Goal: Find contact information: Find contact information

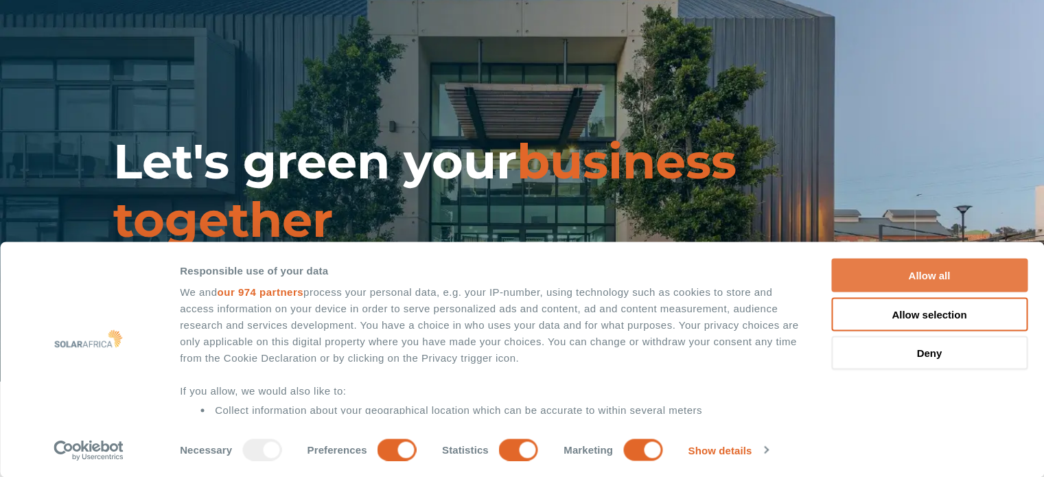
scroll to position [737, 0]
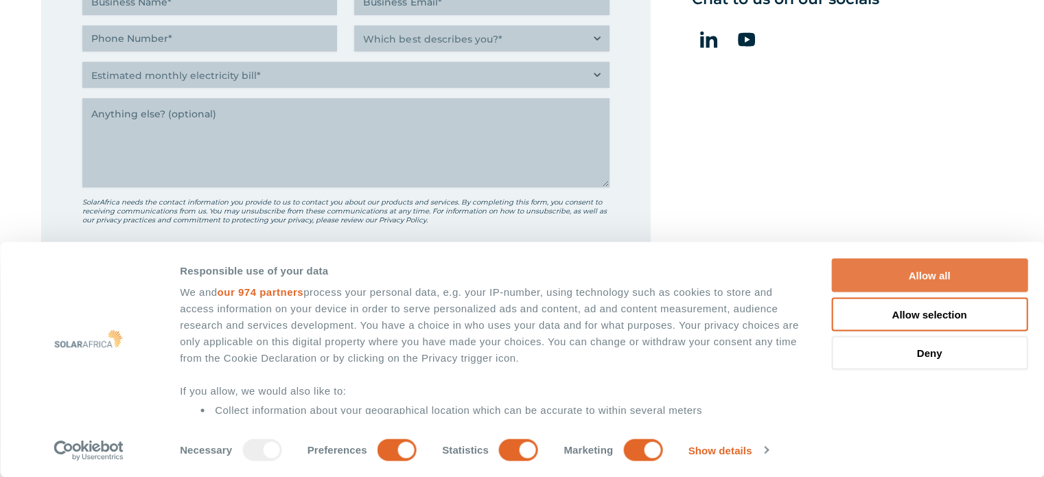
click at [883, 277] on button "Allow all" at bounding box center [929, 276] width 196 height 34
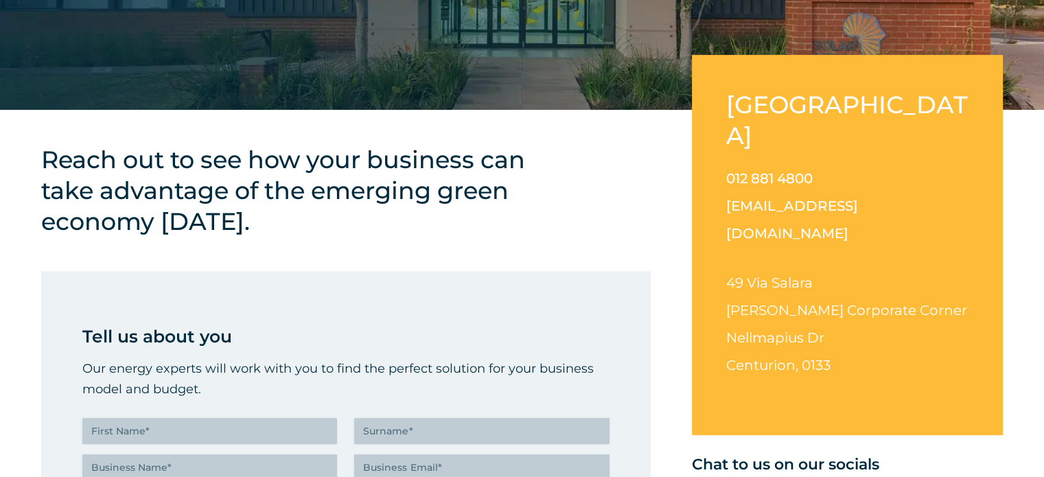
scroll to position [279, 0]
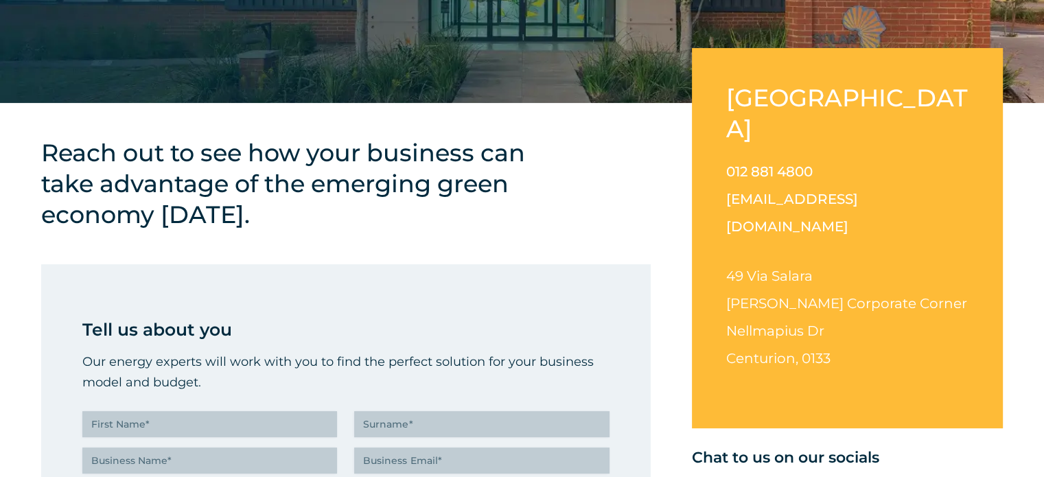
drag, startPoint x: 603, startPoint y: 260, endPoint x: 831, endPoint y: 303, distance: 231.9
click at [831, 303] on p "49 Via Salara Irene Corporate Corner Nellmapius Dr Centurion, 0133" at bounding box center [847, 317] width 242 height 110
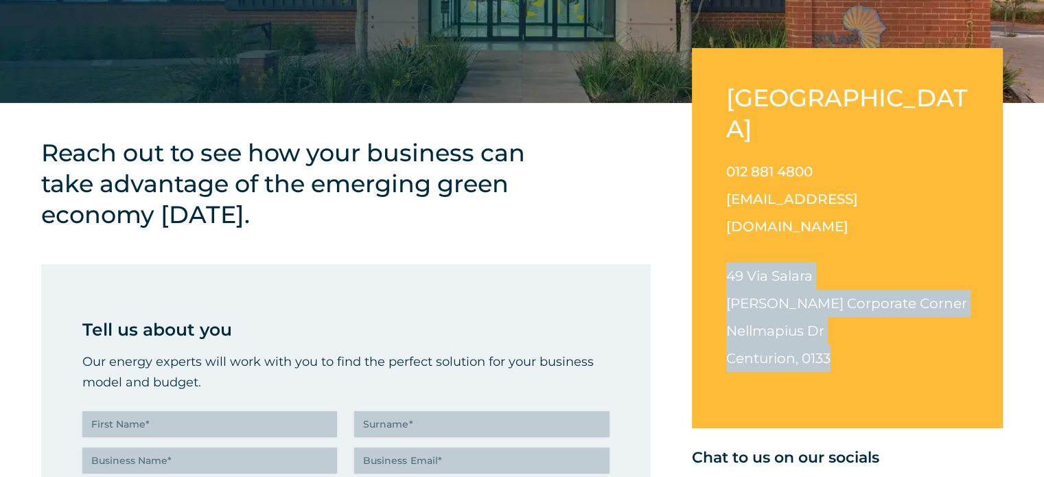
drag, startPoint x: 831, startPoint y: 303, endPoint x: 723, endPoint y: 224, distance: 134.1
click at [723, 224] on div "South Africa 012 881 4800 info@solarafrica.com 49 Via Salara Irene Corporate Co…" at bounding box center [847, 238] width 311 height 380
copy p "49 Via Salara Irene Corporate Corner Nellmapius Dr Centurion, 0133"
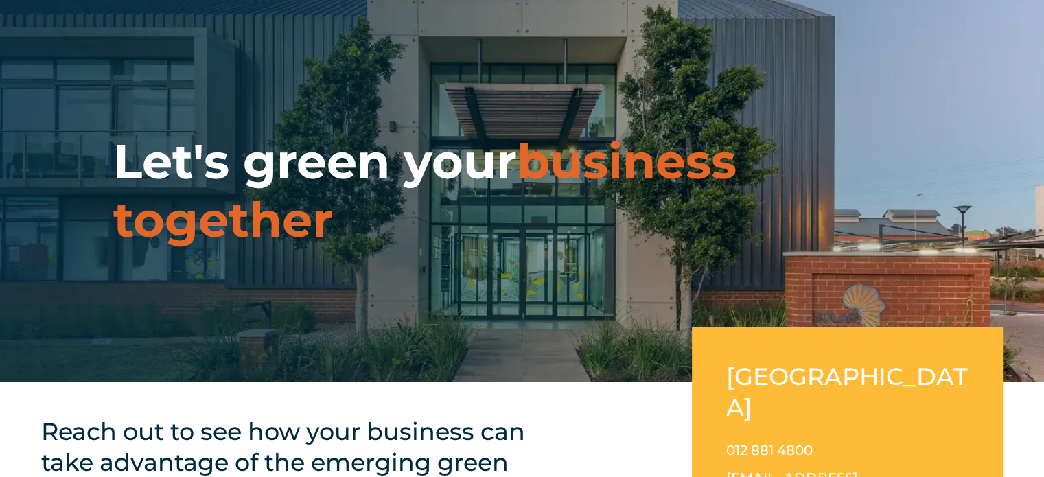
scroll to position [0, 0]
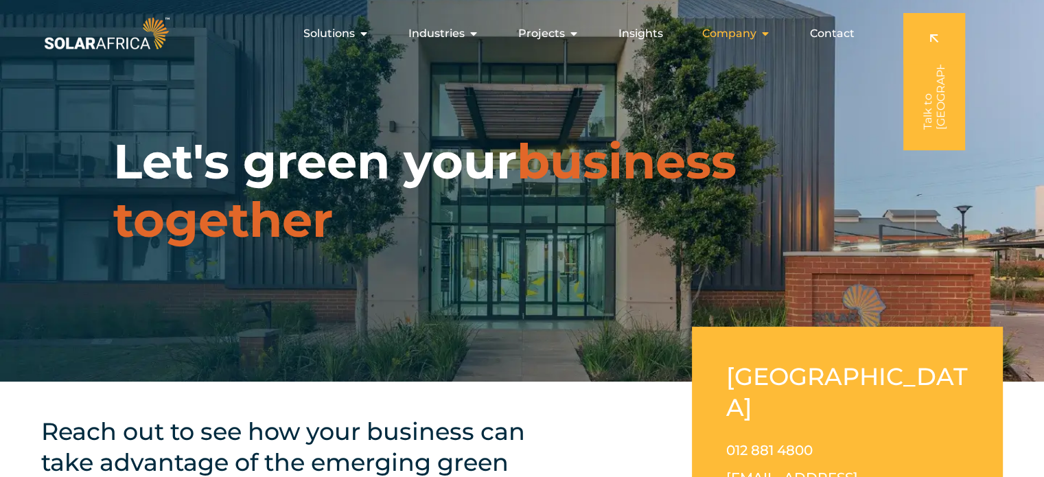
click at [760, 35] on icon "Menu" at bounding box center [765, 33] width 11 height 11
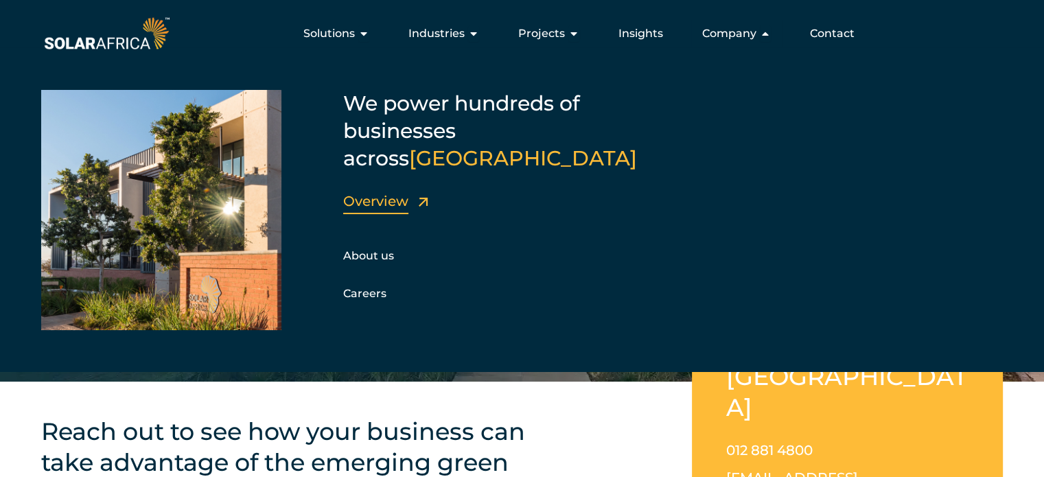
click at [395, 193] on link "Overview" at bounding box center [375, 201] width 65 height 16
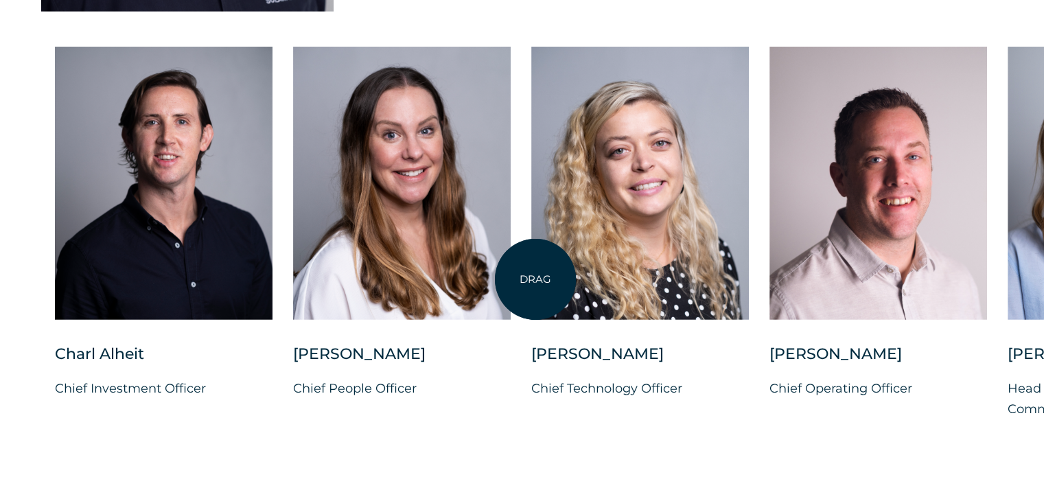
scroll to position [3480, 0]
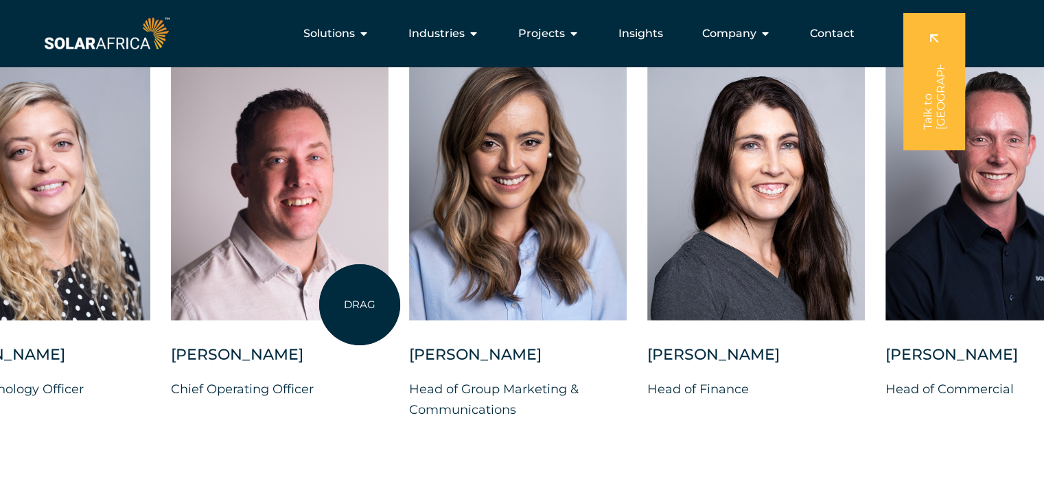
drag, startPoint x: 958, startPoint y: 306, endPoint x: 357, endPoint y: 305, distance: 601.2
click at [357, 305] on div at bounding box center [280, 183] width 218 height 273
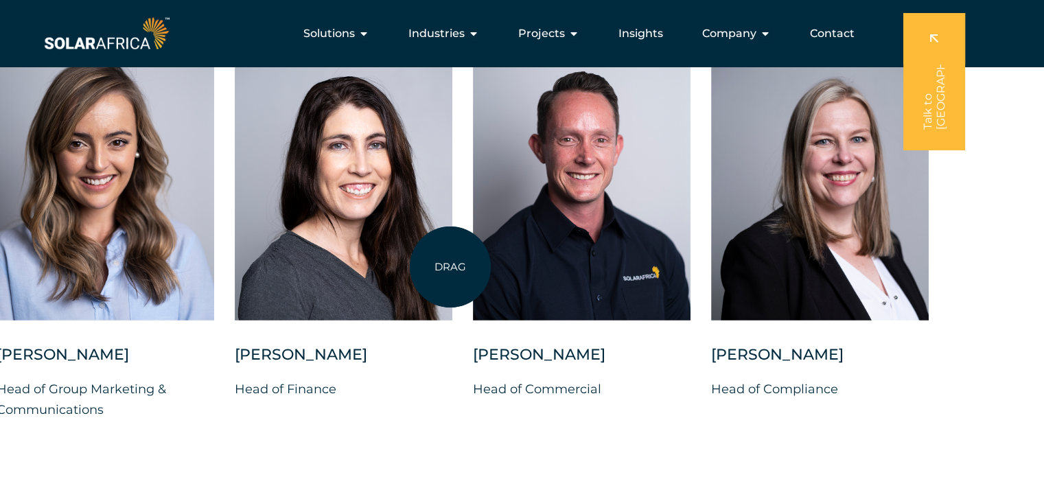
drag, startPoint x: 747, startPoint y: 253, endPoint x: 450, endPoint y: 267, distance: 296.8
click at [450, 267] on div at bounding box center [344, 183] width 218 height 273
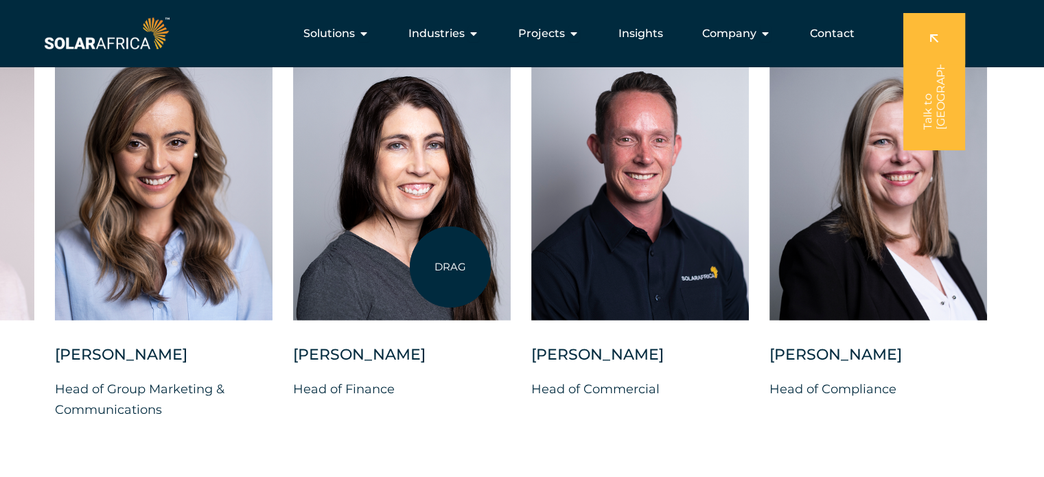
drag, startPoint x: 450, startPoint y: 267, endPoint x: 588, endPoint y: 263, distance: 138.0
click at [511, 263] on div at bounding box center [402, 183] width 218 height 273
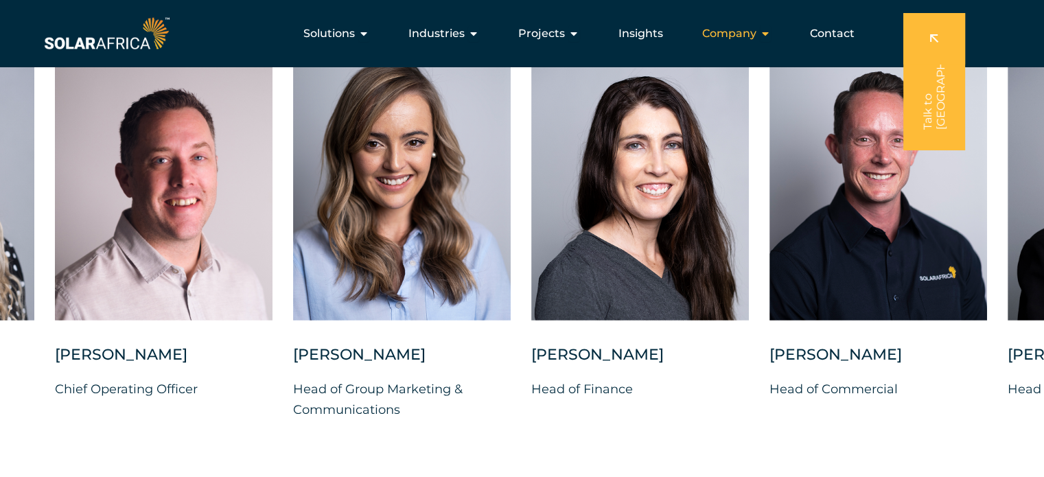
click at [766, 34] on icon "Menu" at bounding box center [765, 33] width 11 height 11
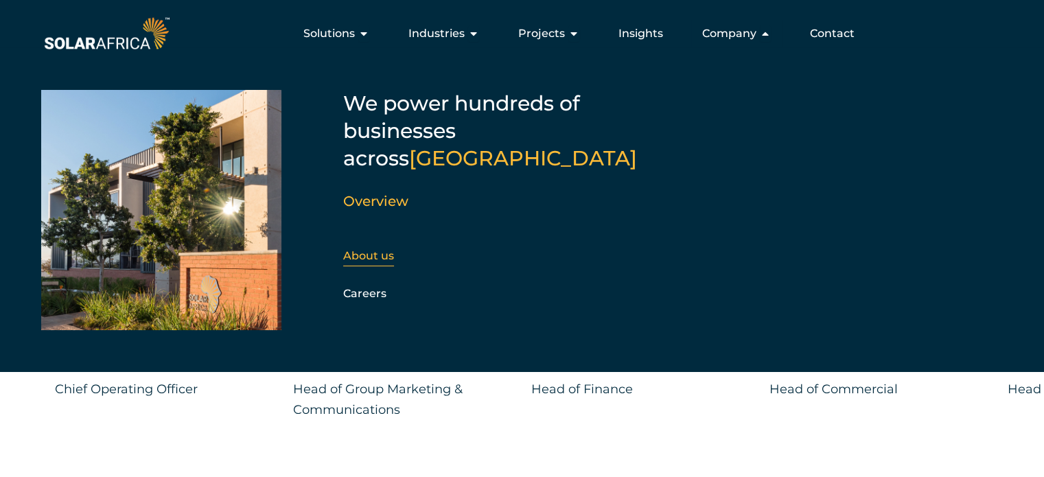
click at [378, 249] on link "About us" at bounding box center [368, 255] width 51 height 13
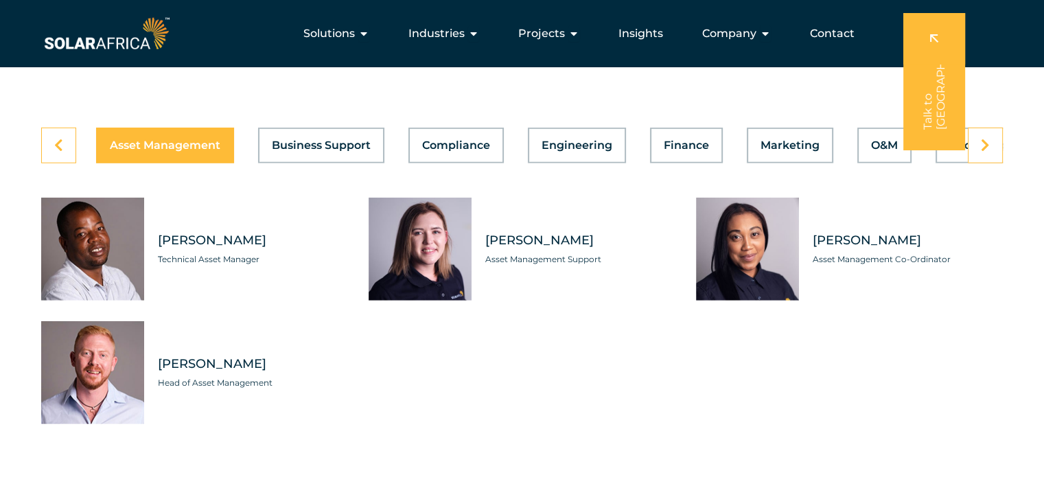
scroll to position [3858, 0]
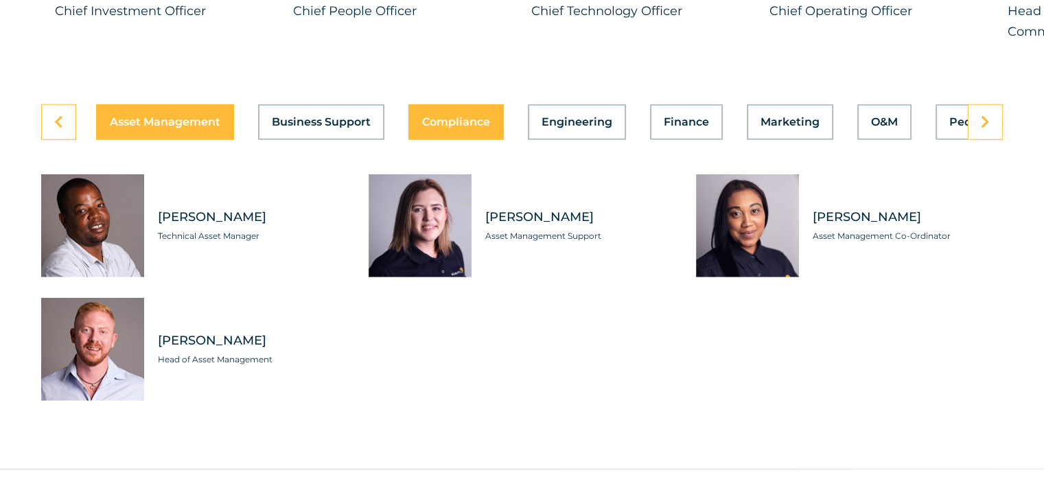
click at [442, 104] on div "Asset Management Business Support Compliance Engineering Finance Marketing O&M …" at bounding box center [521, 122] width 961 height 36
click at [436, 117] on span "Compliance" at bounding box center [456, 122] width 68 height 11
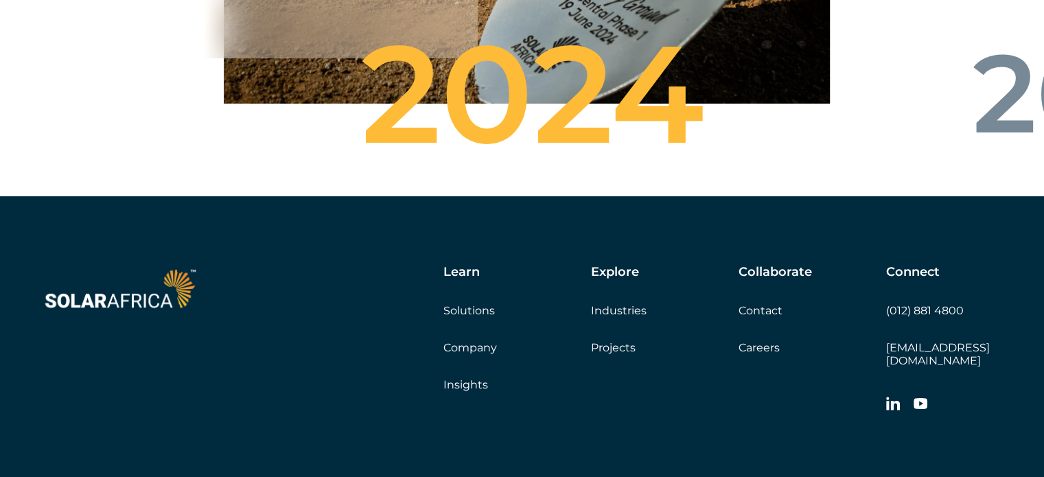
scroll to position [5202, 0]
